Goal: Task Accomplishment & Management: Complete application form

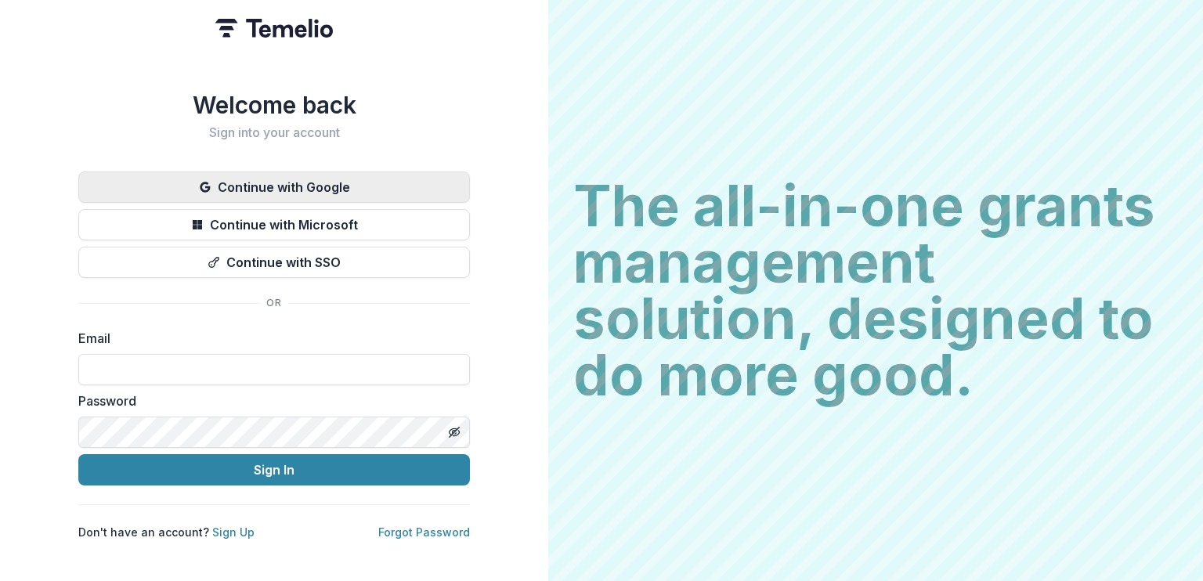
click at [323, 179] on button "Continue with Google" at bounding box center [274, 187] width 392 height 31
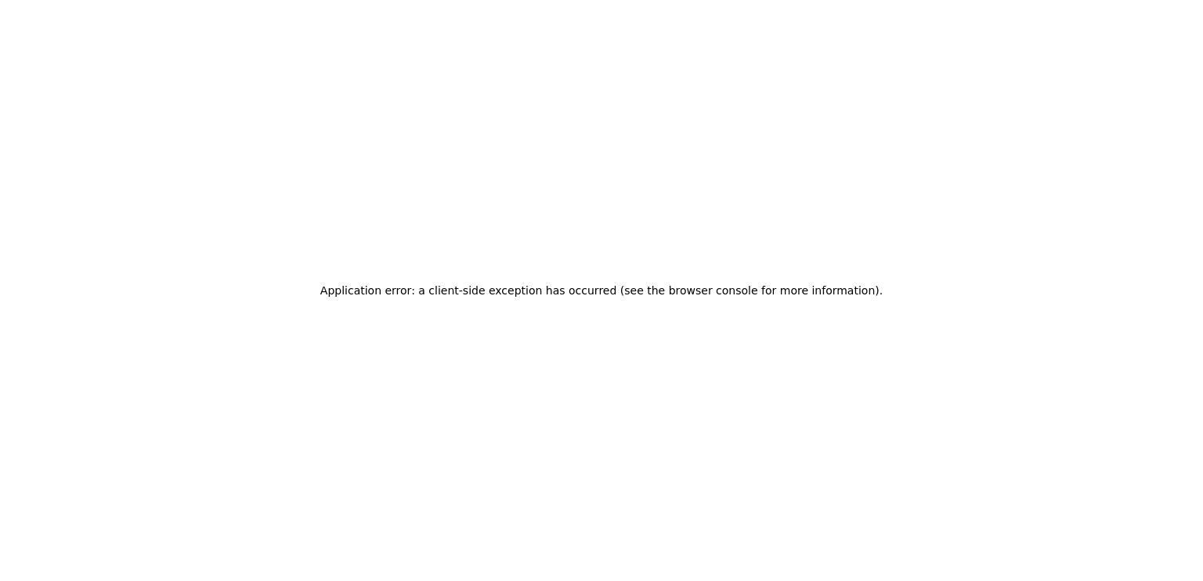
click at [545, 230] on div "Application error: a client-side exception has occurred (see the browser consol…" at bounding box center [601, 290] width 1203 height 581
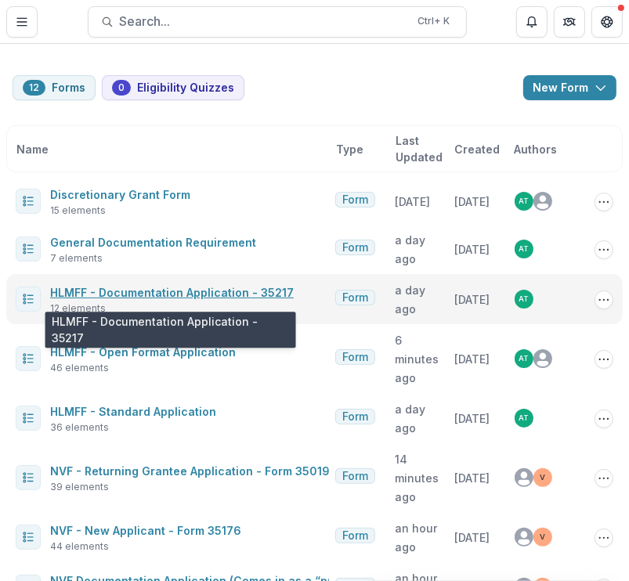
click at [88, 298] on link "HLMFF - Documentation Application - 35217" at bounding box center [172, 292] width 244 height 13
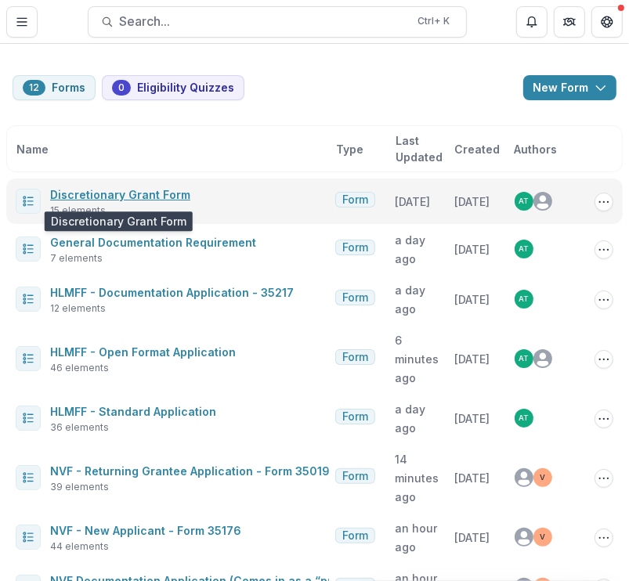
click at [114, 198] on link "Discretionary Grant Form" at bounding box center [120, 194] width 140 height 13
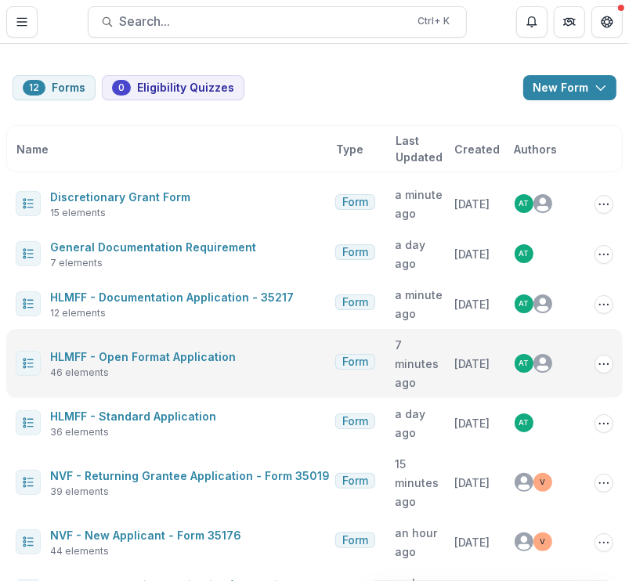
scroll to position [285, 0]
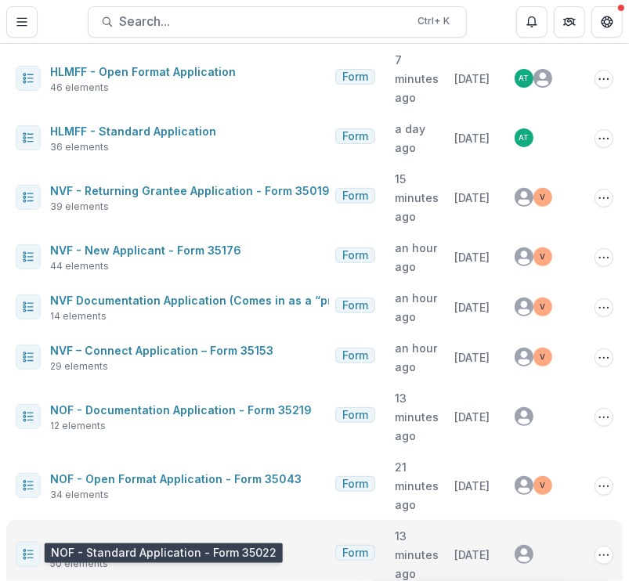
click at [116, 541] on link "NOF - Standard Application - Form 35022" at bounding box center [165, 547] width 231 height 13
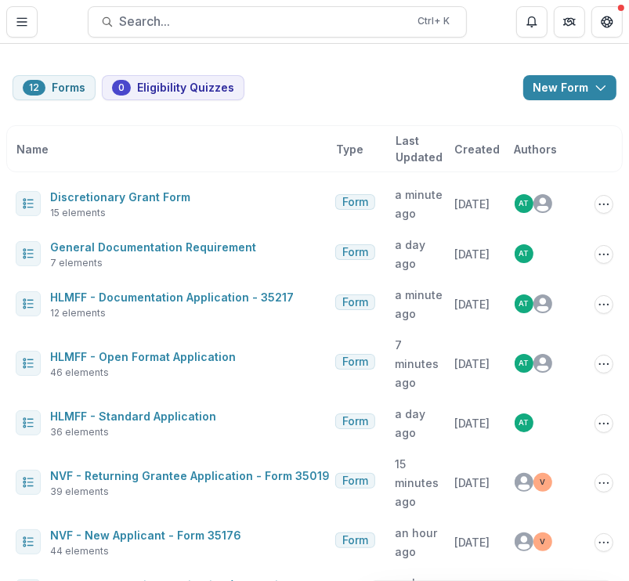
scroll to position [285, 0]
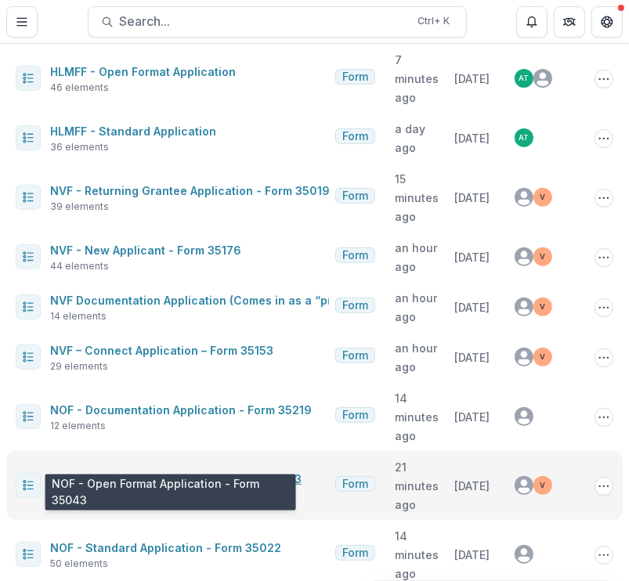
click at [150, 472] on link "NOF - Open Format Application - Form 35043" at bounding box center [176, 478] width 252 height 13
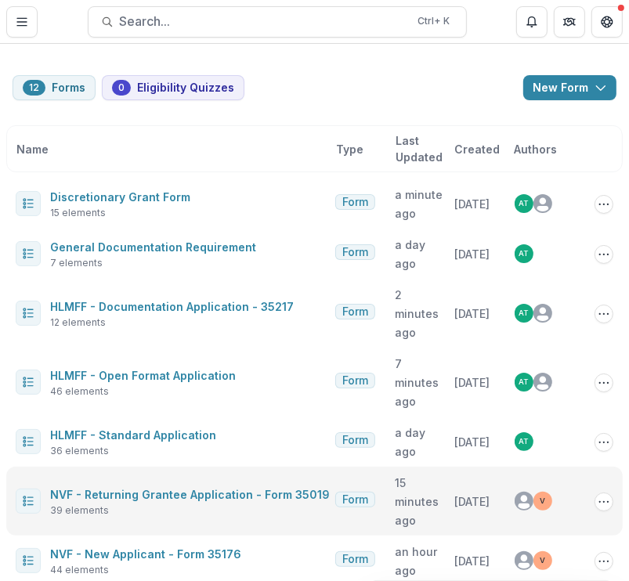
scroll to position [285, 0]
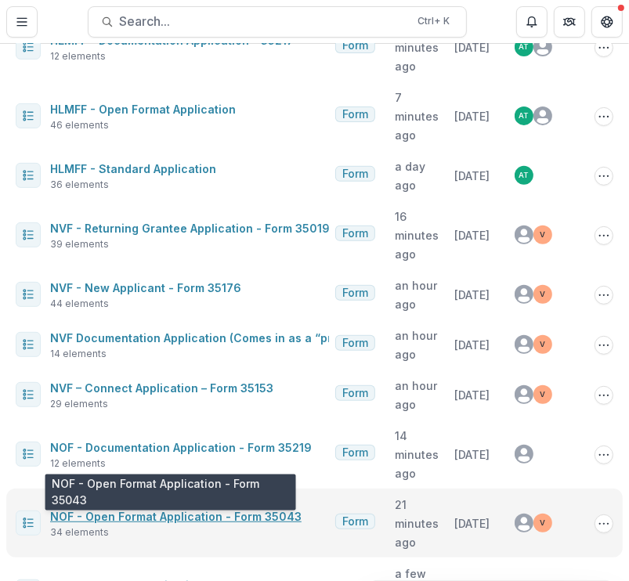
click at [105, 510] on link "NOF - Open Format Application - Form 35043" at bounding box center [176, 516] width 252 height 13
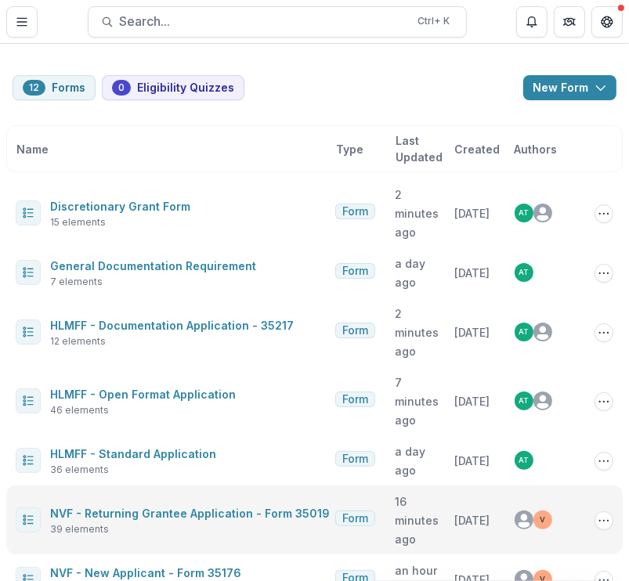
scroll to position [285, 0]
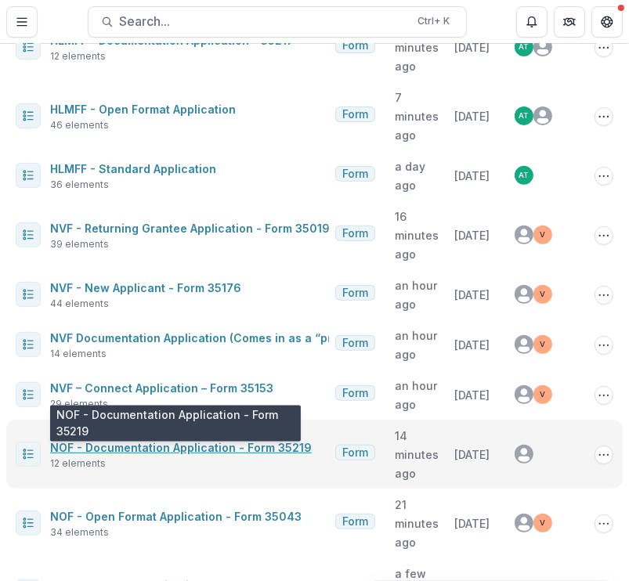
click at [133, 441] on link "NOF - Documentation Application - Form 35219" at bounding box center [181, 447] width 262 height 13
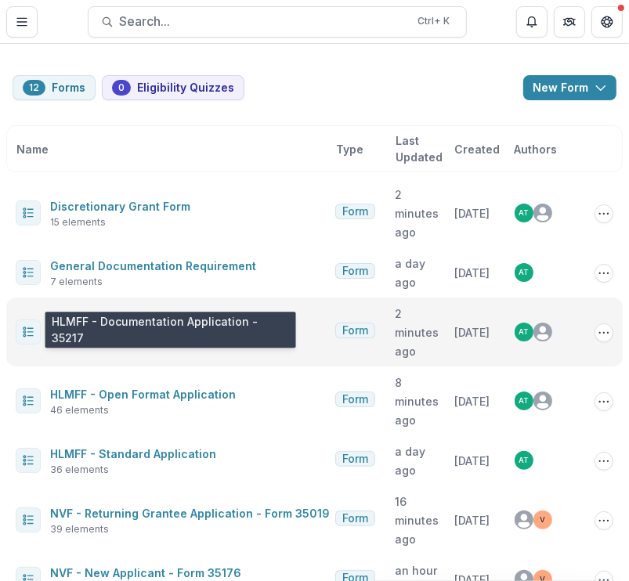
click at [126, 319] on link "HLMFF - Documentation Application - 35217" at bounding box center [172, 325] width 244 height 13
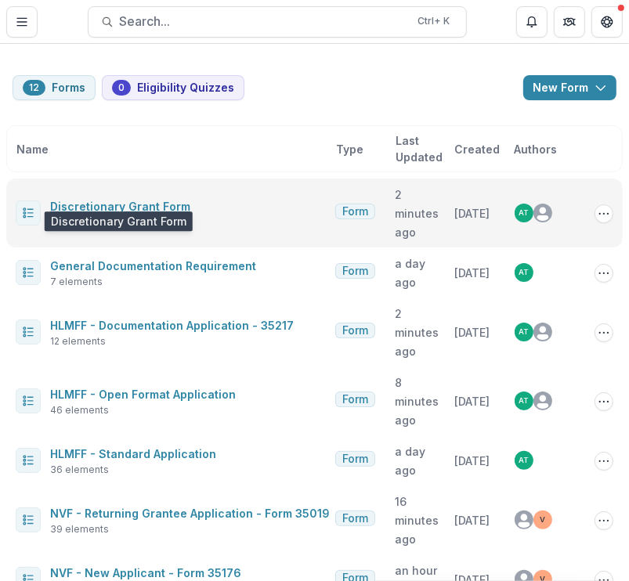
click at [131, 200] on link "Discretionary Grant Form" at bounding box center [120, 206] width 140 height 13
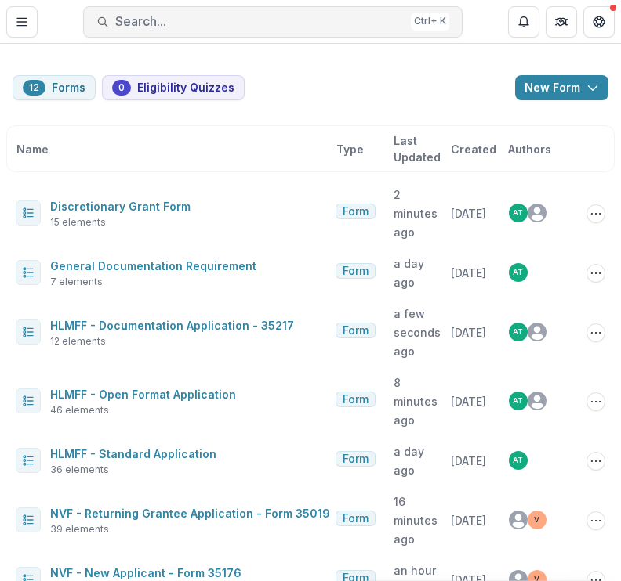
scroll to position [323, 0]
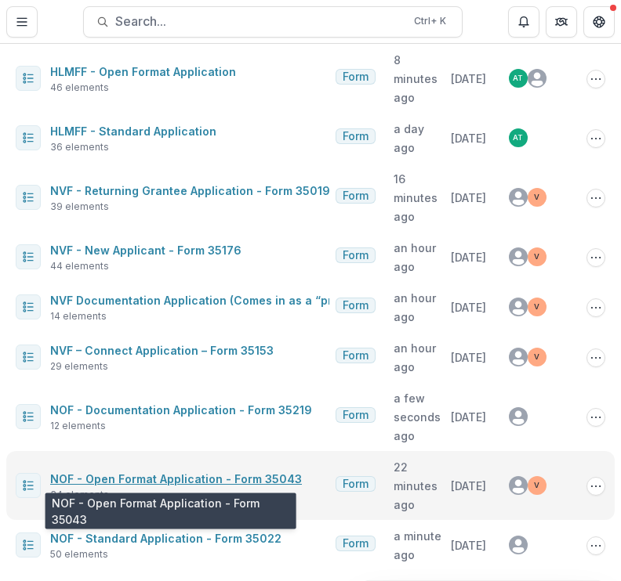
click at [145, 474] on link "NOF - Open Format Application - Form 35043" at bounding box center [176, 478] width 252 height 13
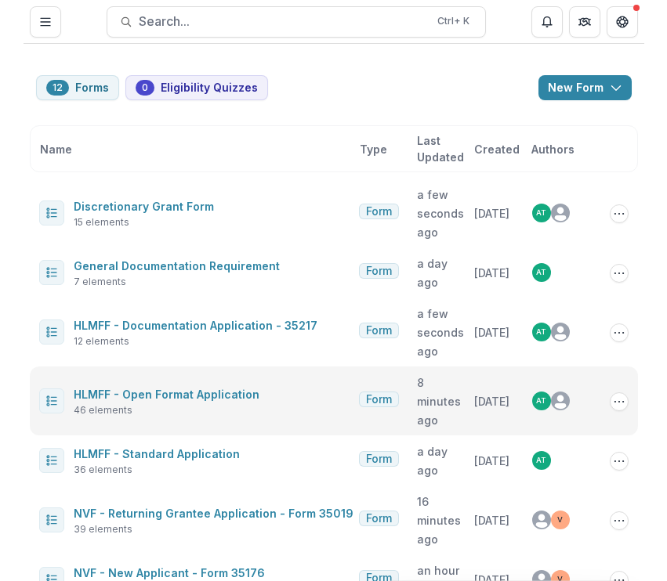
scroll to position [323, 0]
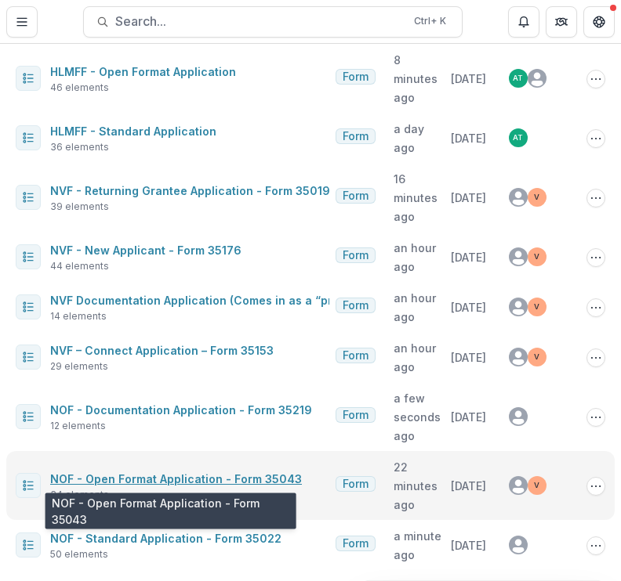
click at [165, 483] on link "NOF - Open Format Application - Form 35043" at bounding box center [176, 478] width 252 height 13
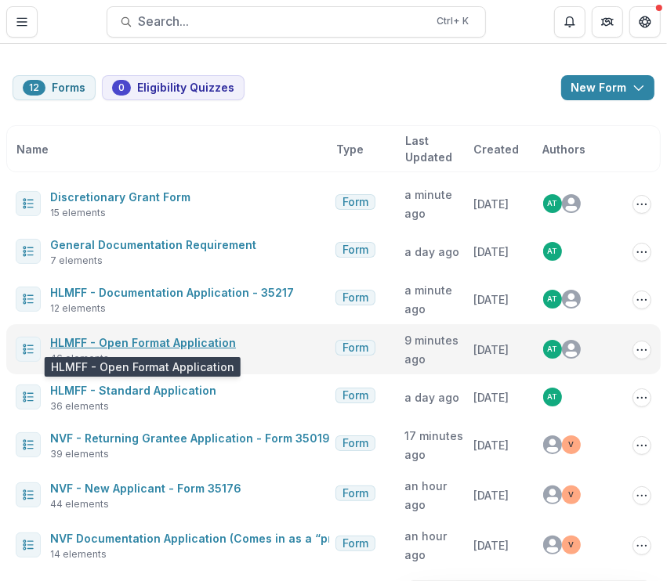
click at [116, 341] on link "HLMFF - Open Format Application" at bounding box center [143, 342] width 186 height 13
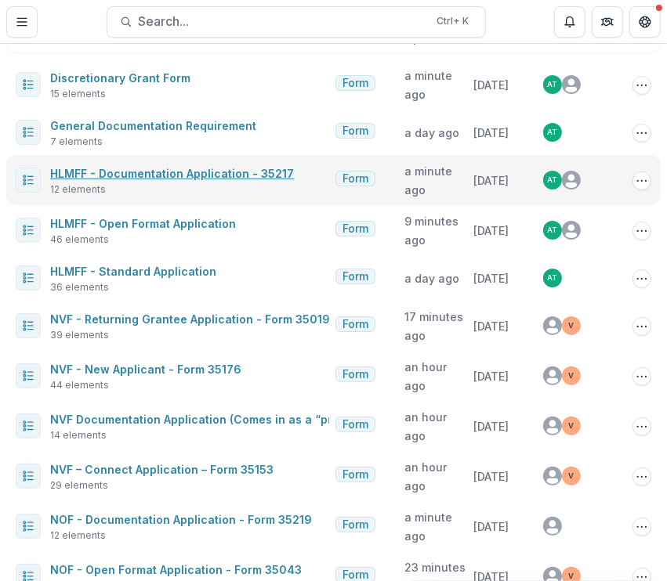
scroll to position [116, 0]
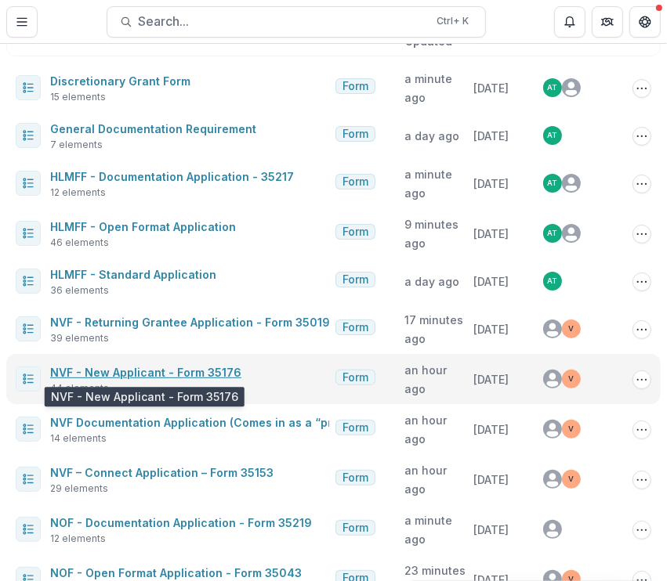
click at [134, 374] on link "NVF - New Applicant - Form 35176" at bounding box center [145, 372] width 191 height 13
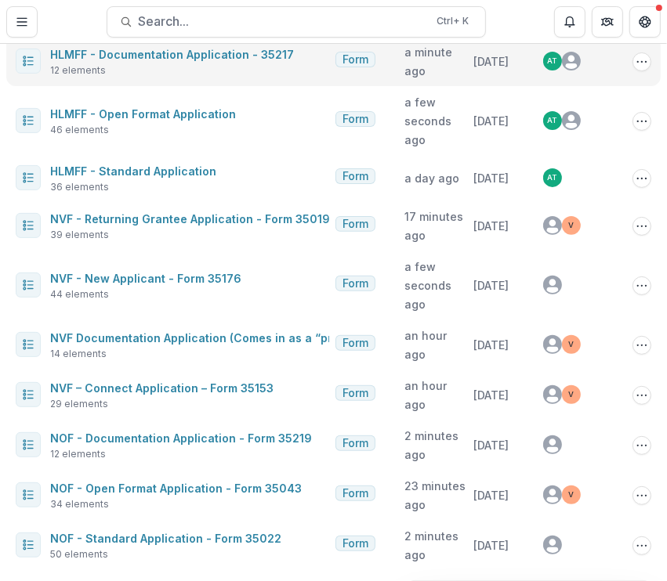
scroll to position [235, 0]
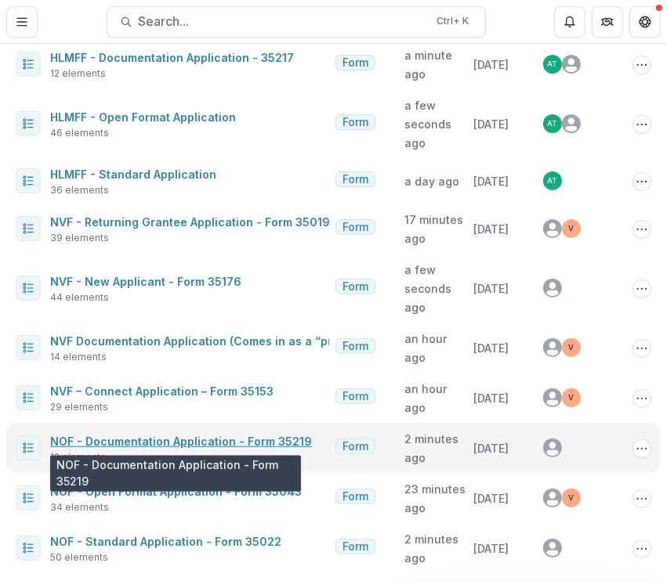
click at [100, 436] on link "NOF - Documentation Application - Form 35219" at bounding box center [181, 441] width 262 height 13
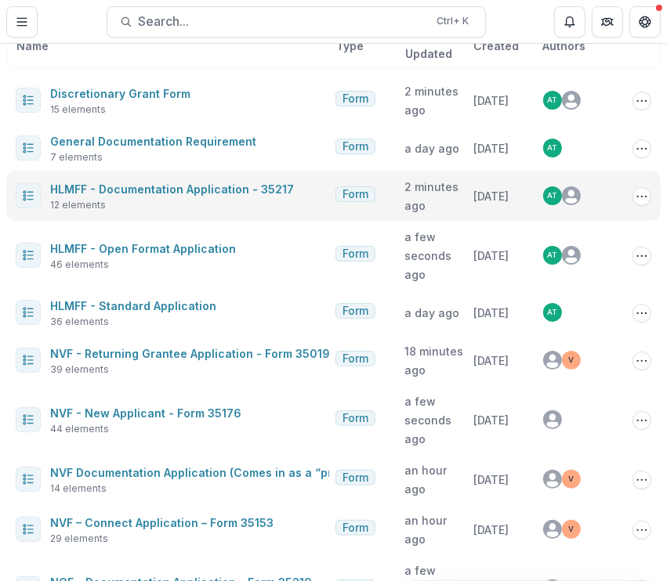
scroll to position [101, 0]
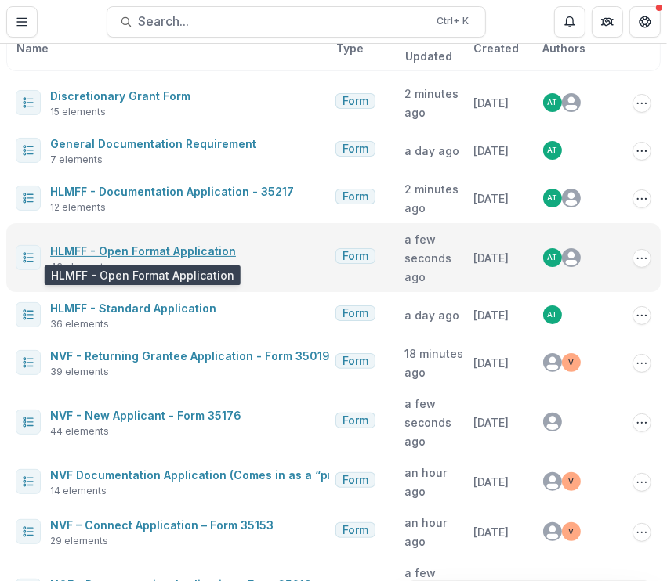
click at [135, 256] on link "HLMFF - Open Format Application" at bounding box center [143, 250] width 186 height 13
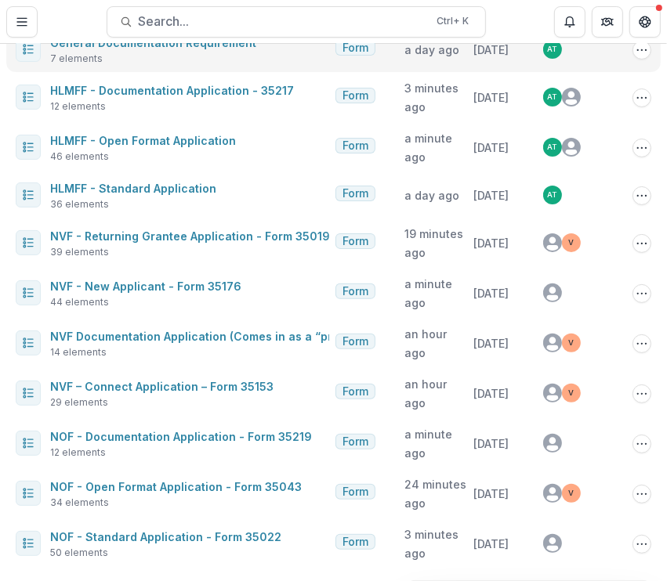
scroll to position [201, 0]
